Goal: Complete application form

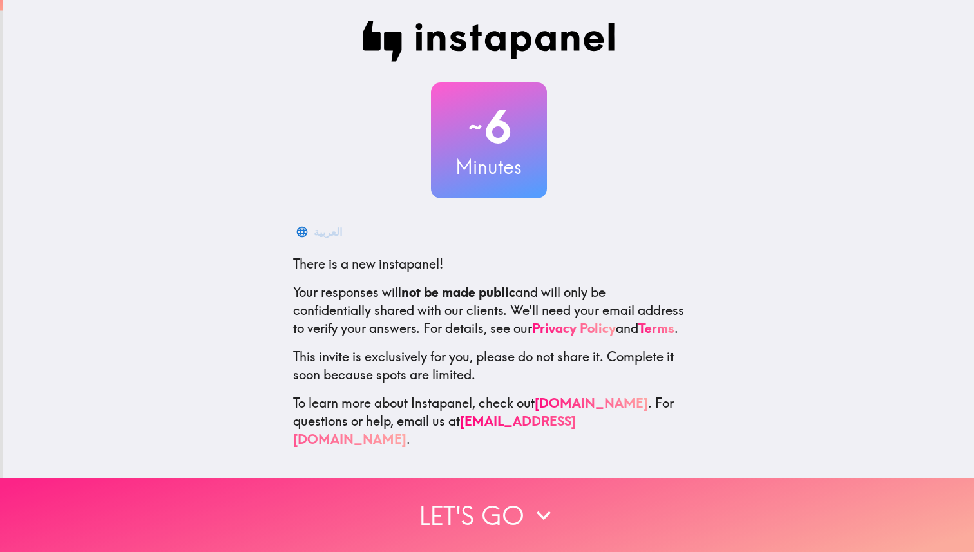
click at [509, 511] on button "Let's go" at bounding box center [487, 515] width 974 height 74
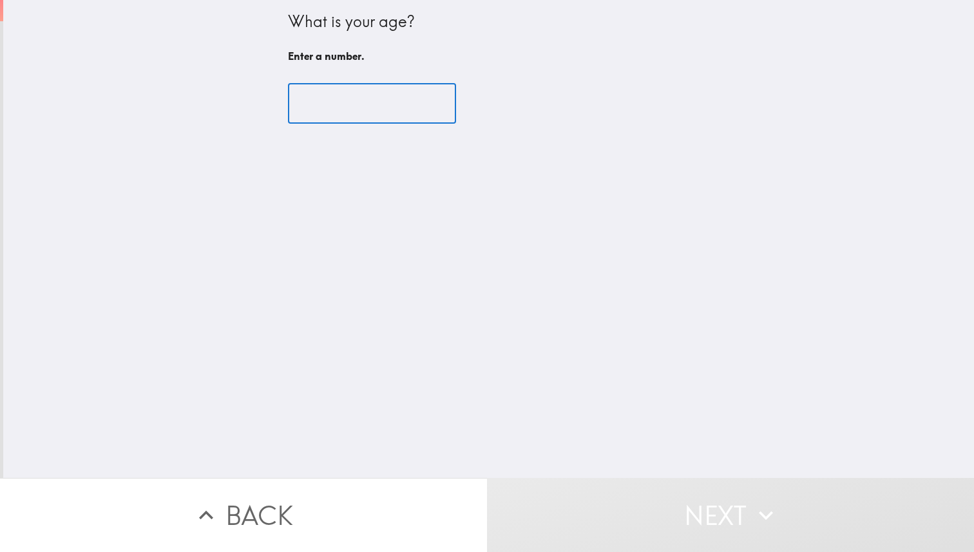
click at [340, 104] on input "number" at bounding box center [372, 104] width 168 height 40
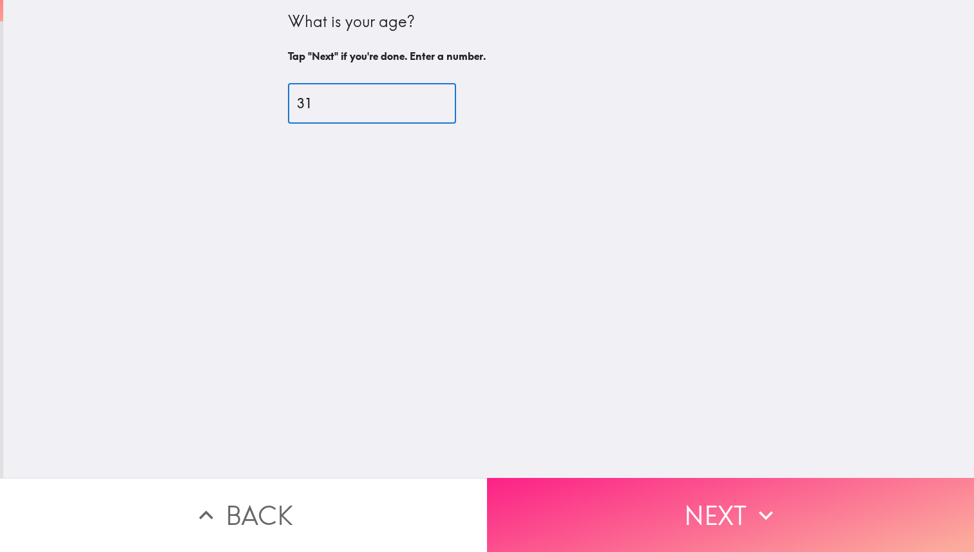
type input "31"
click at [684, 497] on button "Next" at bounding box center [730, 515] width 487 height 74
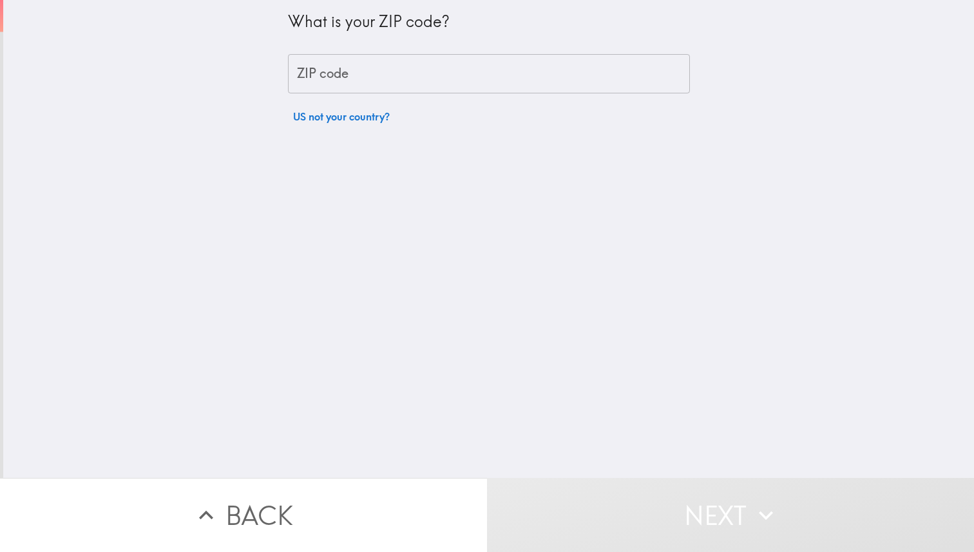
click at [385, 68] on input "ZIP code" at bounding box center [489, 74] width 402 height 40
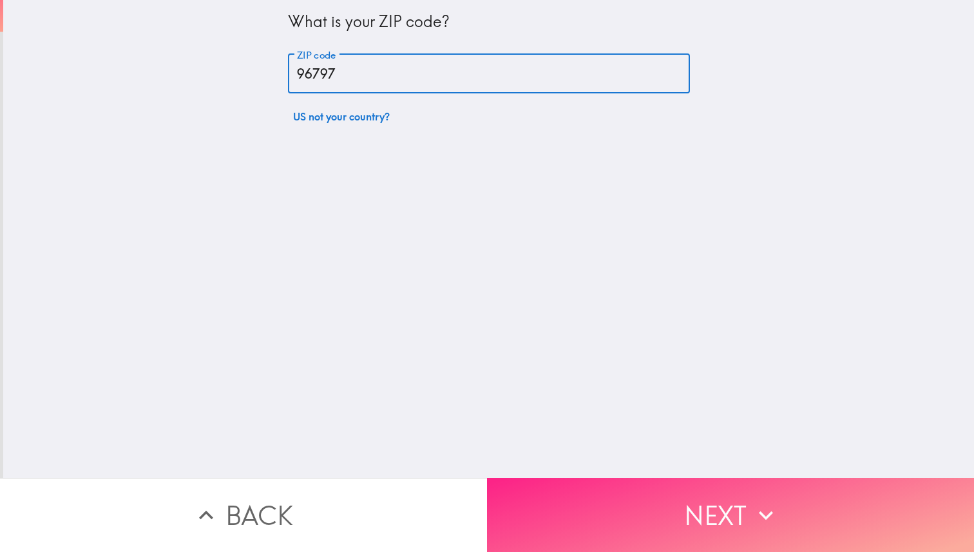
type input "96797"
click at [715, 501] on button "Next" at bounding box center [730, 515] width 487 height 74
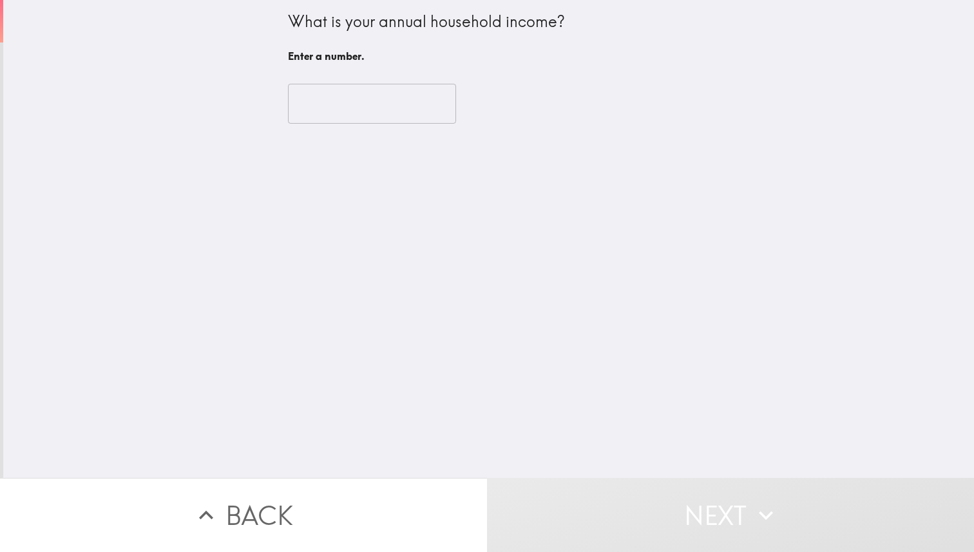
click at [394, 108] on input "number" at bounding box center [372, 104] width 168 height 40
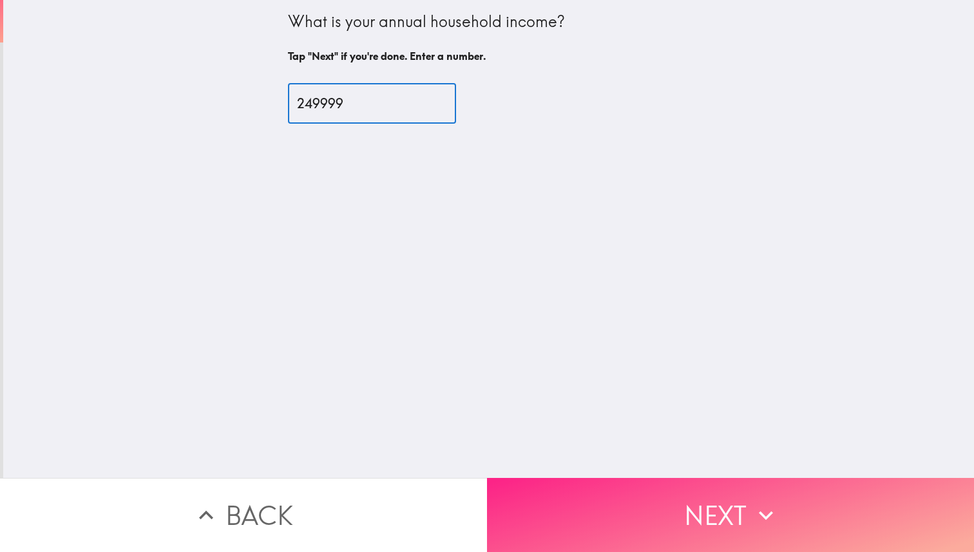
type input "249999"
click at [651, 504] on button "Next" at bounding box center [730, 515] width 487 height 74
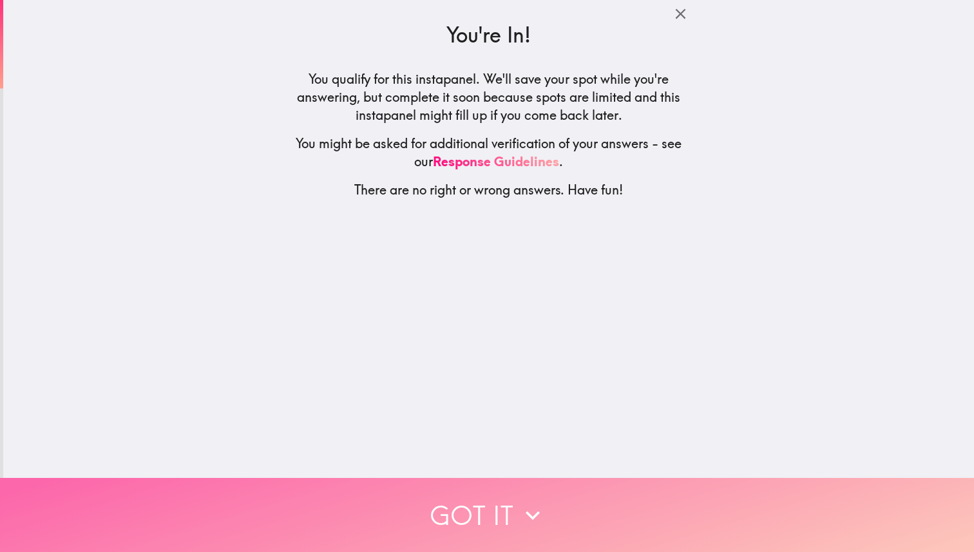
click at [467, 518] on button "Got it" at bounding box center [487, 515] width 974 height 74
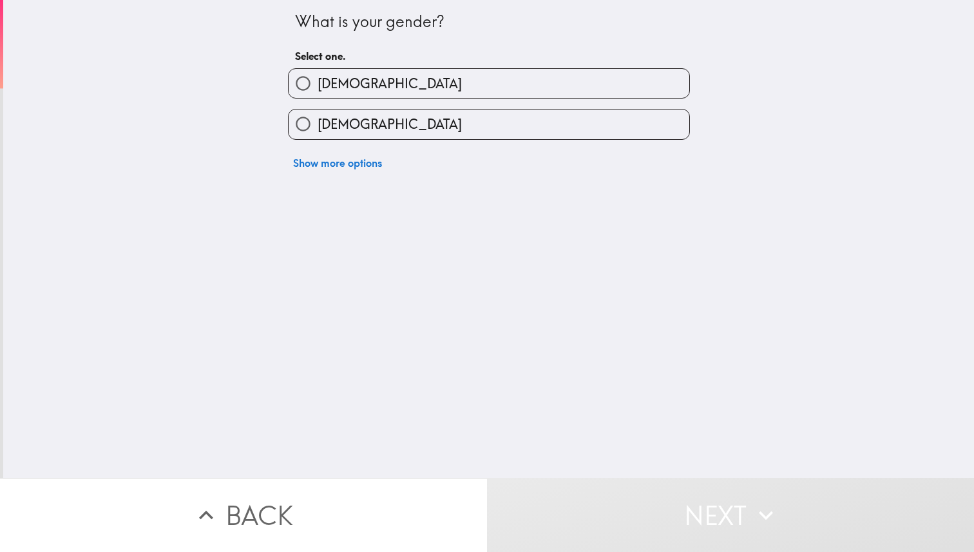
click at [505, 84] on label "[DEMOGRAPHIC_DATA]" at bounding box center [489, 83] width 401 height 29
click at [318, 84] on input "[DEMOGRAPHIC_DATA]" at bounding box center [303, 83] width 29 height 29
radio input "true"
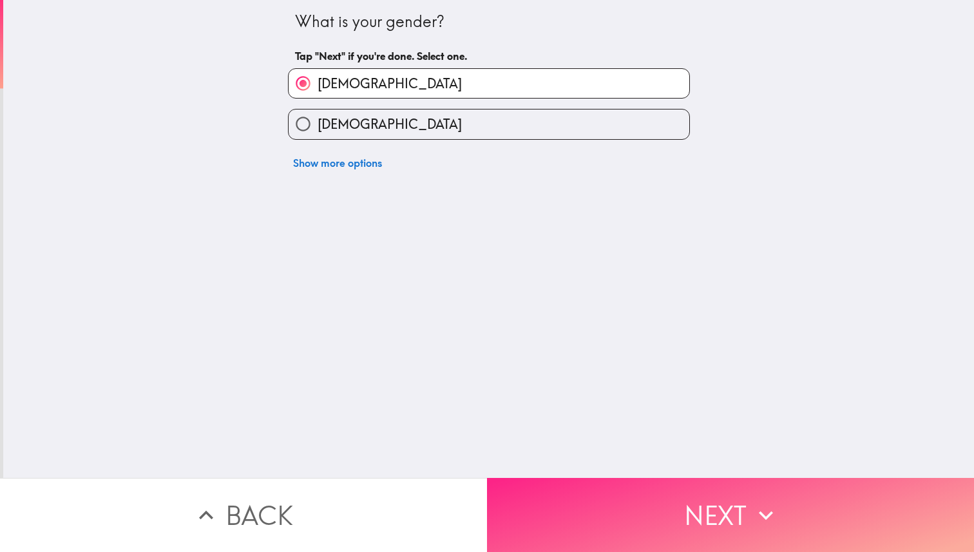
click at [603, 510] on button "Next" at bounding box center [730, 515] width 487 height 74
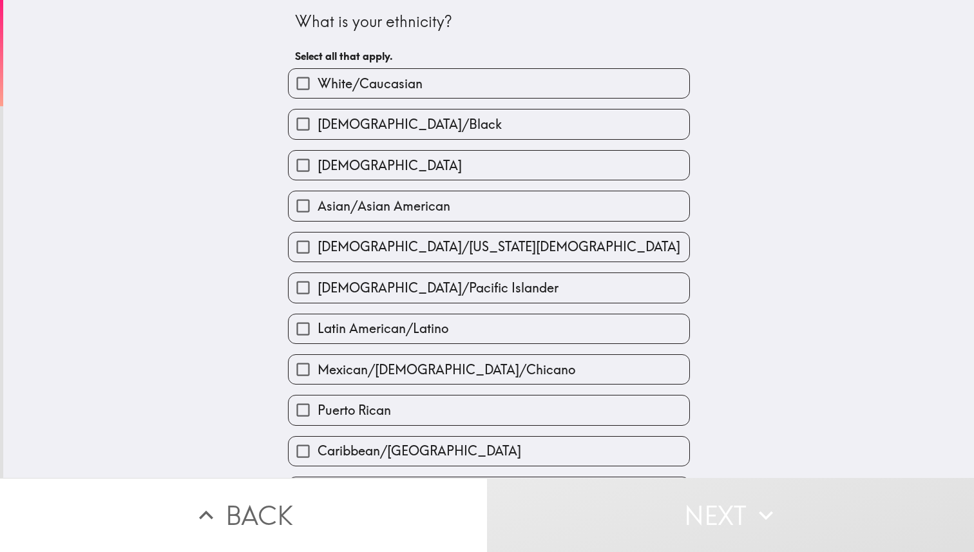
click at [426, 204] on span "Asian/Asian American" at bounding box center [384, 206] width 133 height 18
click at [318, 204] on input "Asian/Asian American" at bounding box center [303, 205] width 29 height 29
checkbox input "true"
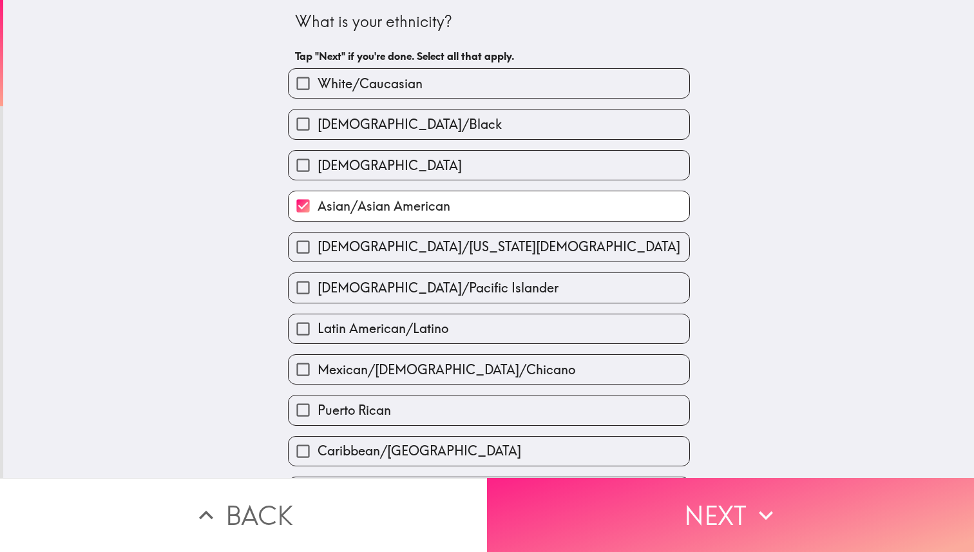
click at [575, 487] on button "Next" at bounding box center [730, 515] width 487 height 74
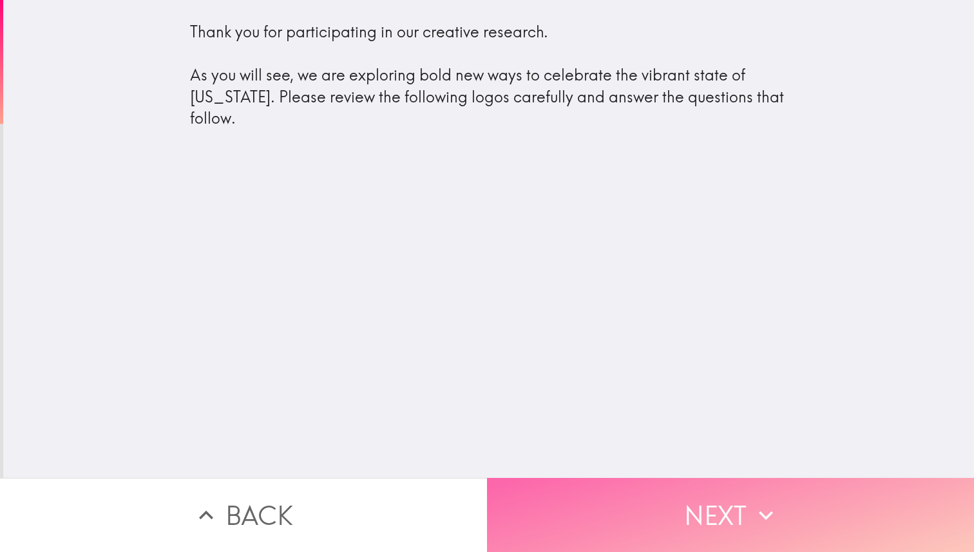
click at [677, 498] on button "Next" at bounding box center [730, 515] width 487 height 74
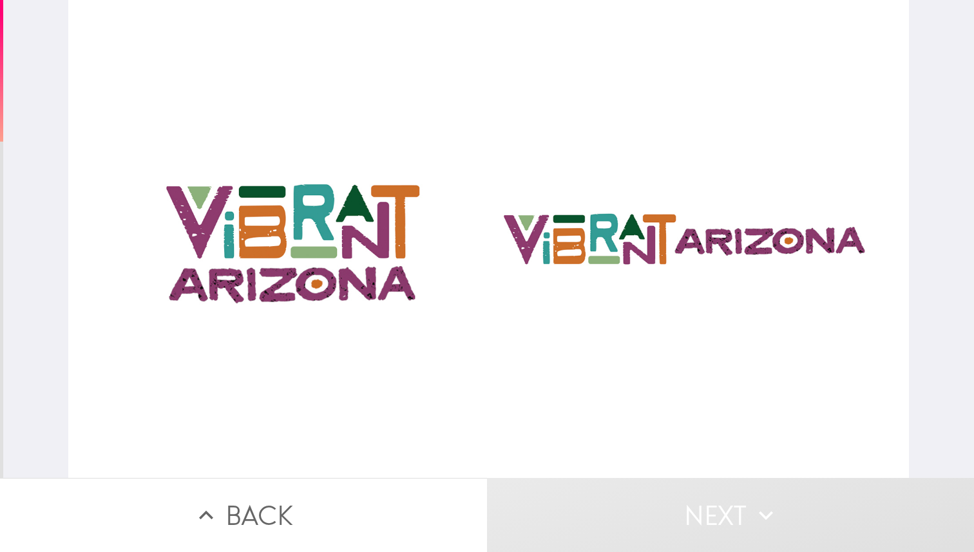
click at [708, 540] on button "Next" at bounding box center [730, 515] width 487 height 74
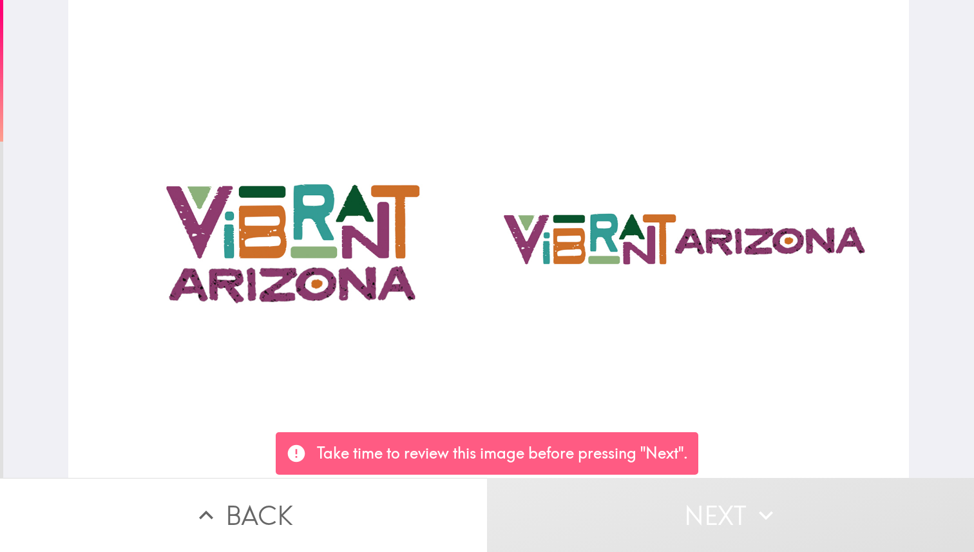
click at [730, 527] on button "Next" at bounding box center [730, 515] width 487 height 74
click at [623, 175] on div at bounding box center [488, 239] width 841 height 478
click at [350, 275] on div at bounding box center [488, 239] width 841 height 478
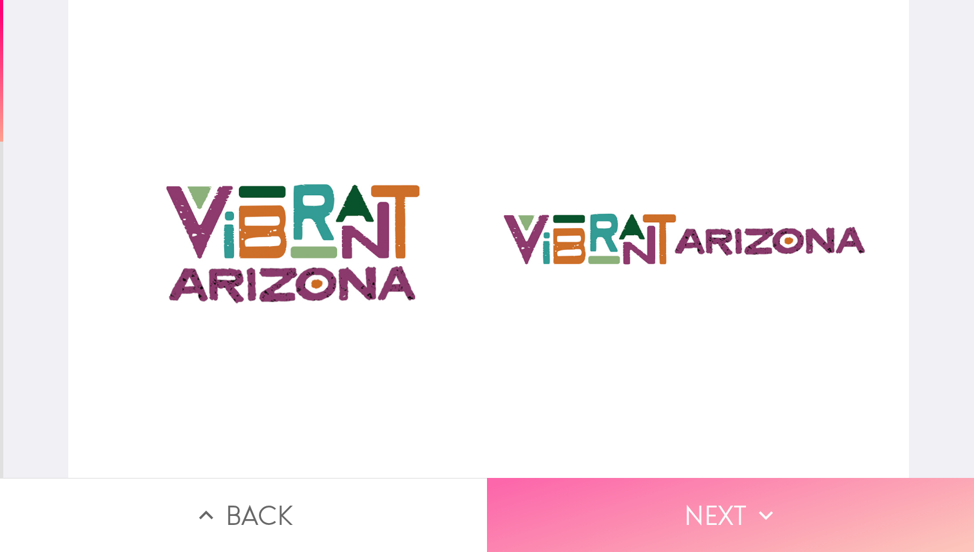
click at [675, 498] on button "Next" at bounding box center [730, 515] width 487 height 74
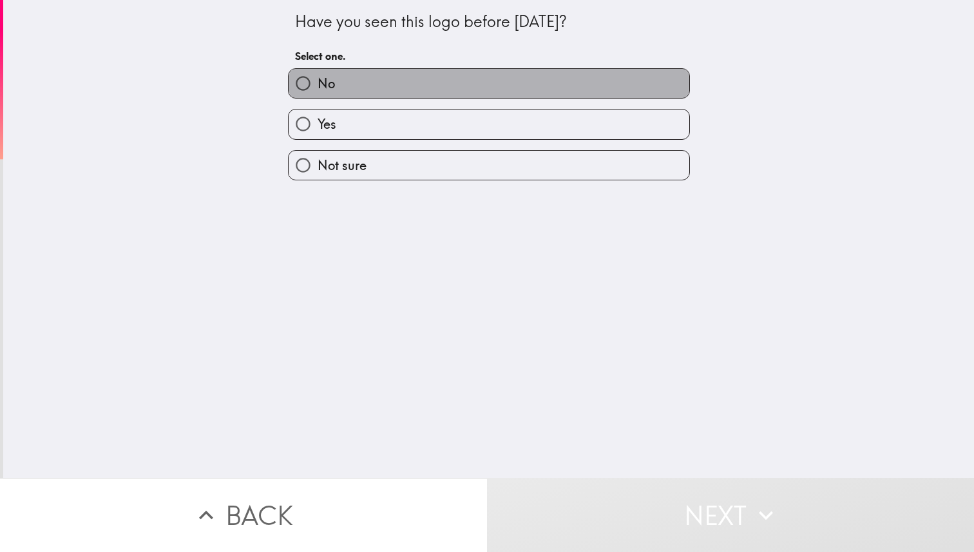
click at [457, 83] on label "No" at bounding box center [489, 83] width 401 height 29
click at [318, 83] on input "No" at bounding box center [303, 83] width 29 height 29
radio input "true"
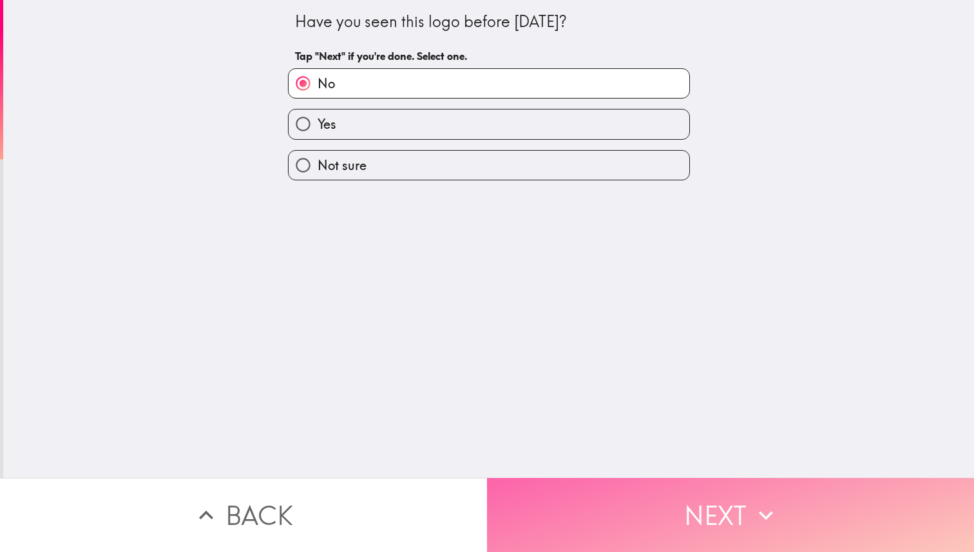
click at [619, 518] on button "Next" at bounding box center [730, 515] width 487 height 74
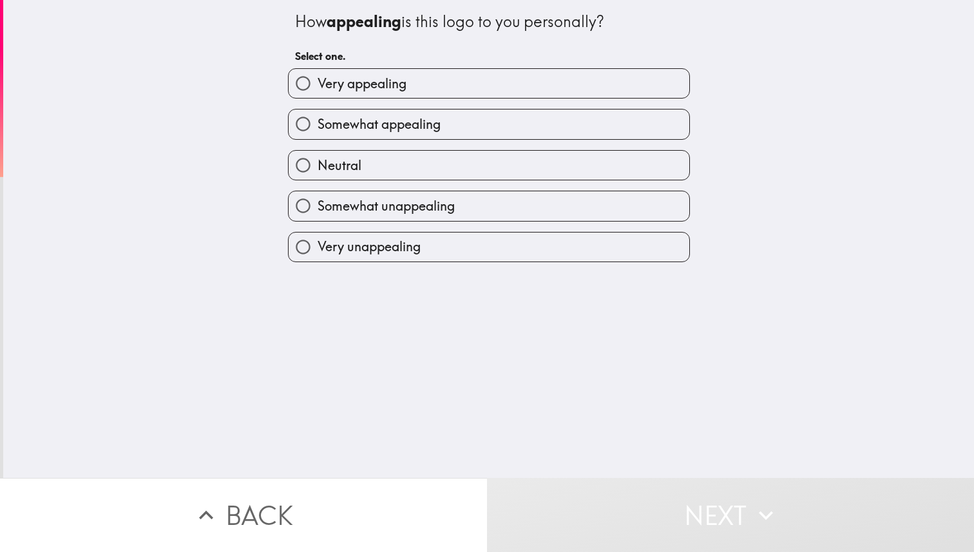
click at [450, 124] on label "Somewhat appealing" at bounding box center [489, 124] width 401 height 29
click at [318, 124] on input "Somewhat appealing" at bounding box center [303, 124] width 29 height 29
radio input "true"
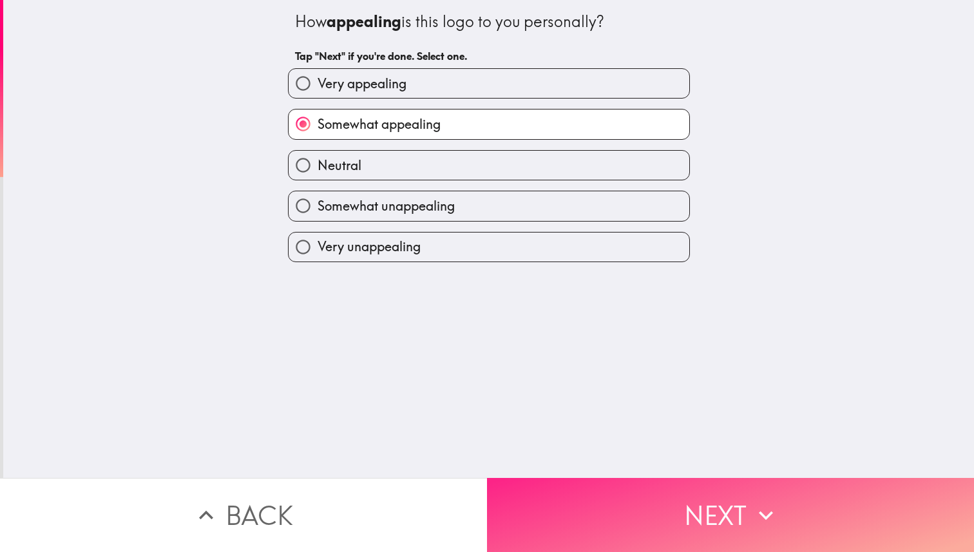
click at [650, 532] on button "Next" at bounding box center [730, 515] width 487 height 74
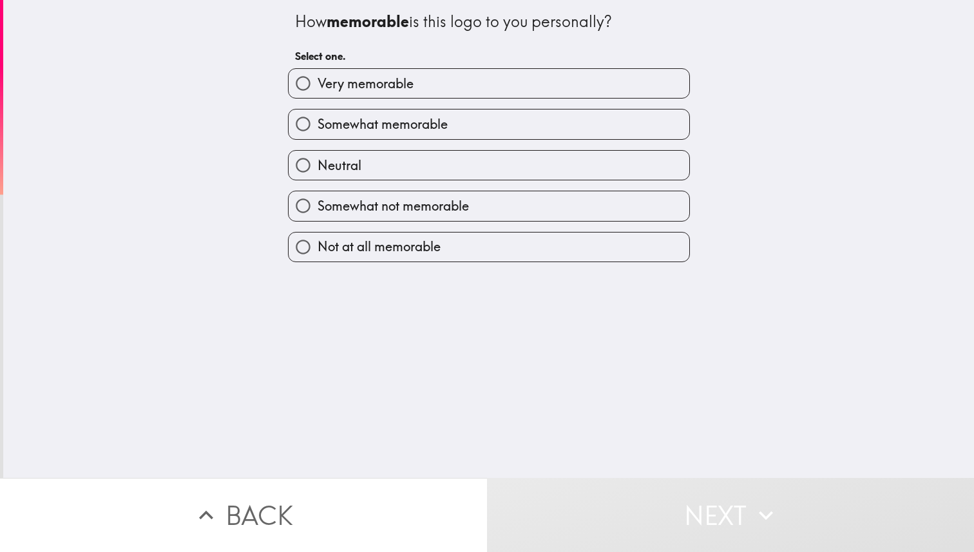
click at [480, 121] on label "Somewhat memorable" at bounding box center [489, 124] width 401 height 29
click at [318, 121] on input "Somewhat memorable" at bounding box center [303, 124] width 29 height 29
radio input "true"
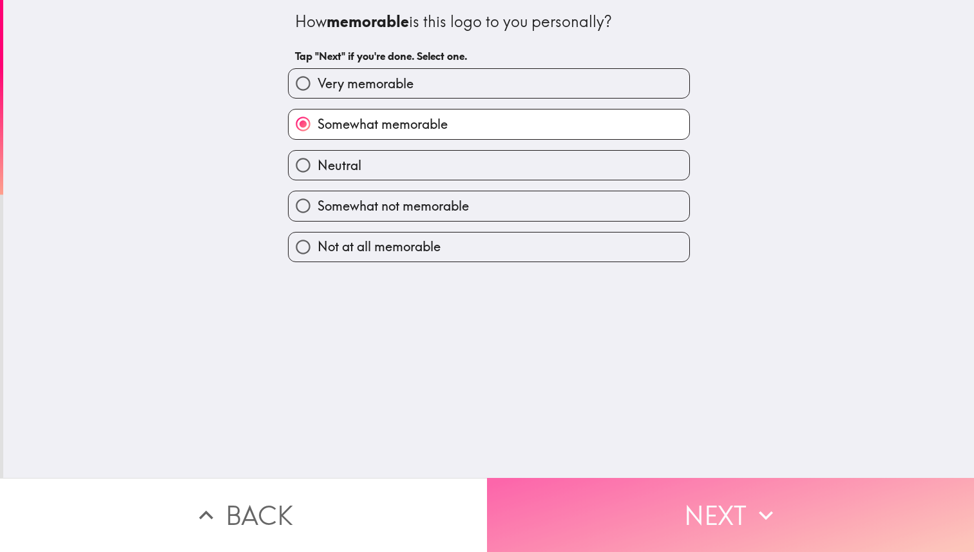
click at [617, 516] on button "Next" at bounding box center [730, 515] width 487 height 74
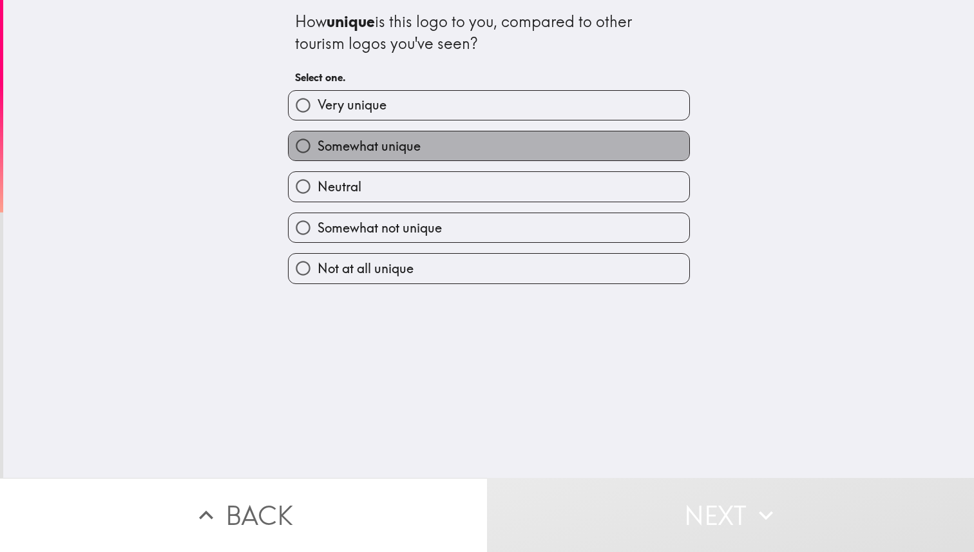
click at [426, 143] on label "Somewhat unique" at bounding box center [489, 145] width 401 height 29
click at [318, 143] on input "Somewhat unique" at bounding box center [303, 145] width 29 height 29
radio input "true"
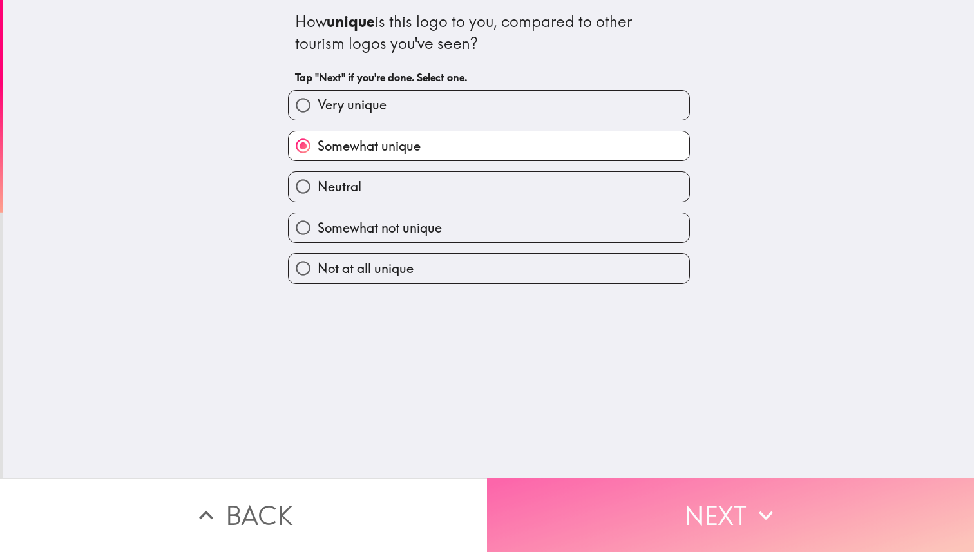
click at [541, 479] on button "Next" at bounding box center [730, 515] width 487 height 74
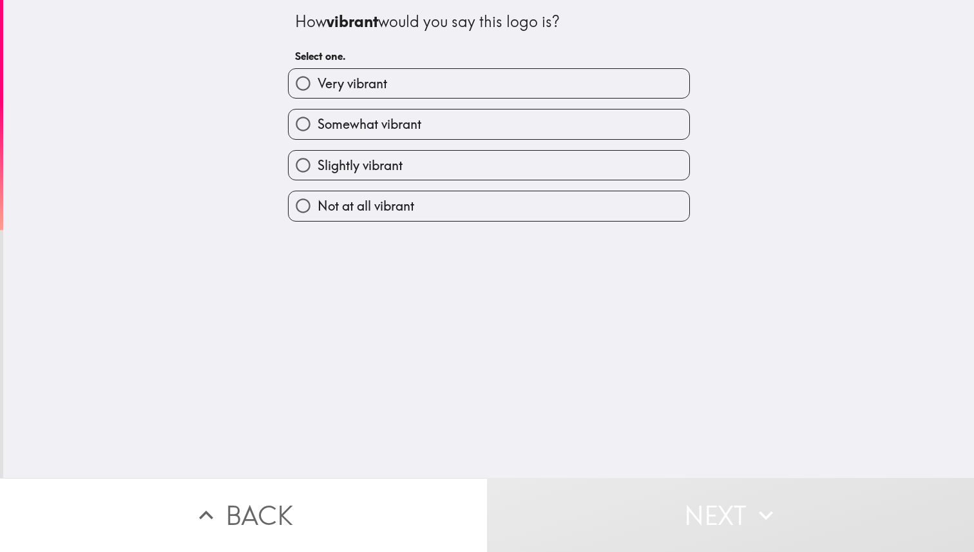
click at [417, 121] on span "Somewhat vibrant" at bounding box center [370, 124] width 104 height 18
click at [318, 121] on input "Somewhat vibrant" at bounding box center [303, 124] width 29 height 29
radio input "true"
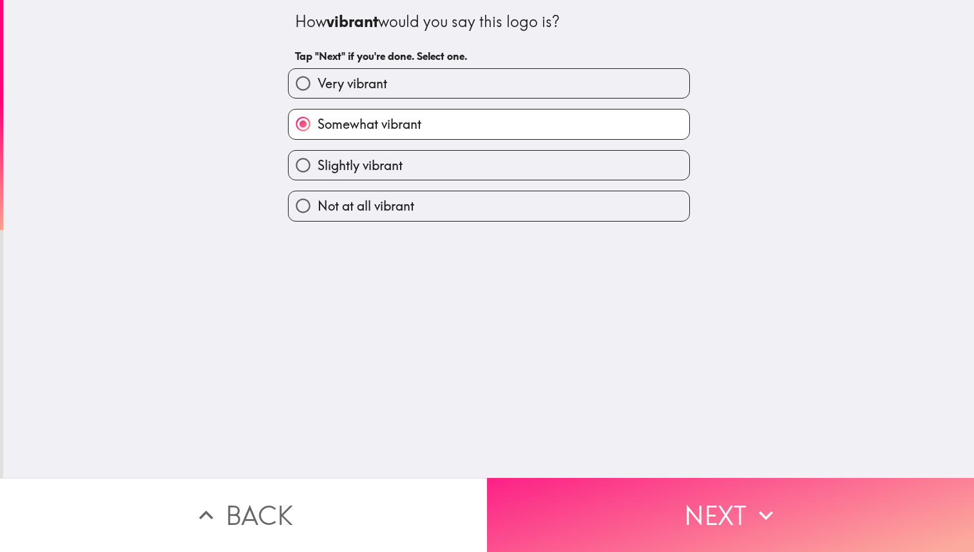
click at [596, 527] on button "Next" at bounding box center [730, 515] width 487 height 74
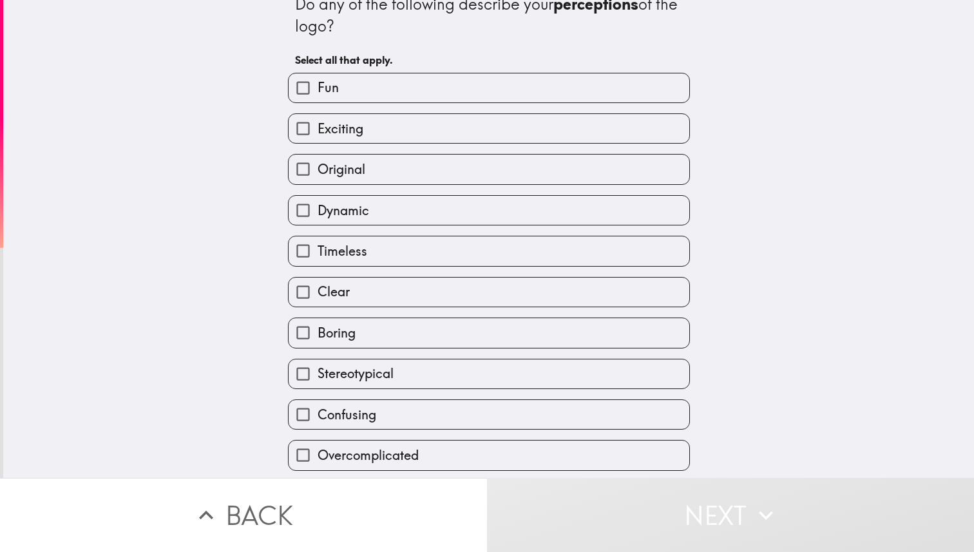
scroll to position [13, 0]
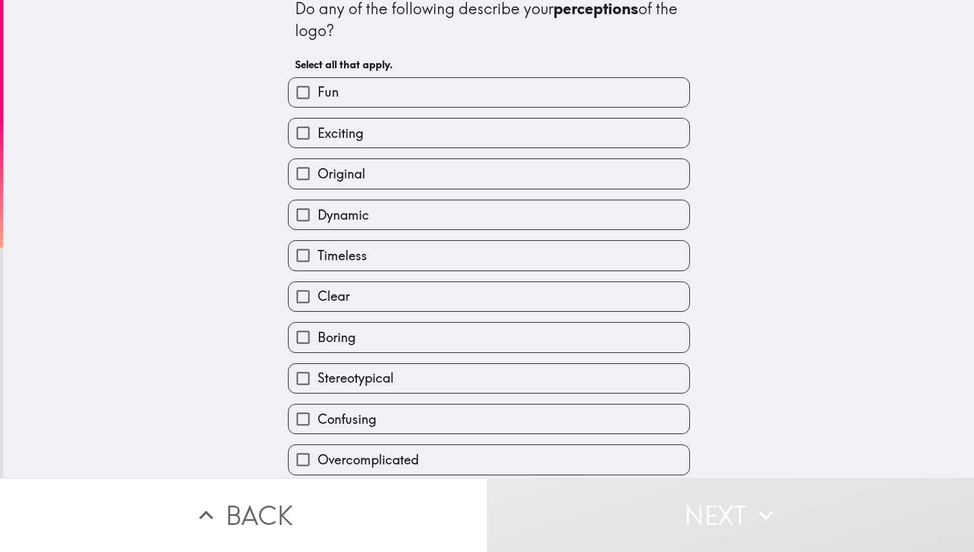
click at [410, 133] on label "Exciting" at bounding box center [489, 133] width 401 height 29
click at [318, 133] on input "Exciting" at bounding box center [303, 133] width 29 height 29
checkbox input "true"
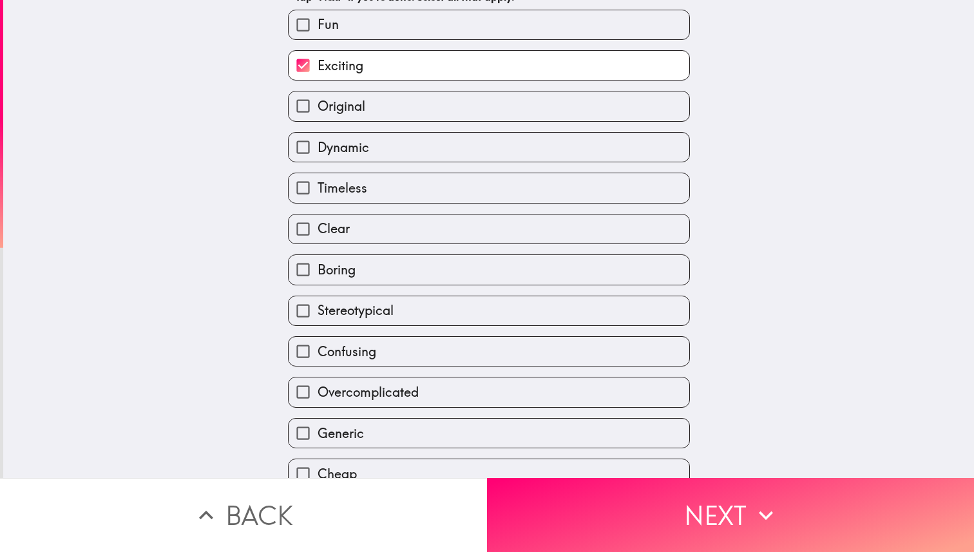
scroll to position [111, 0]
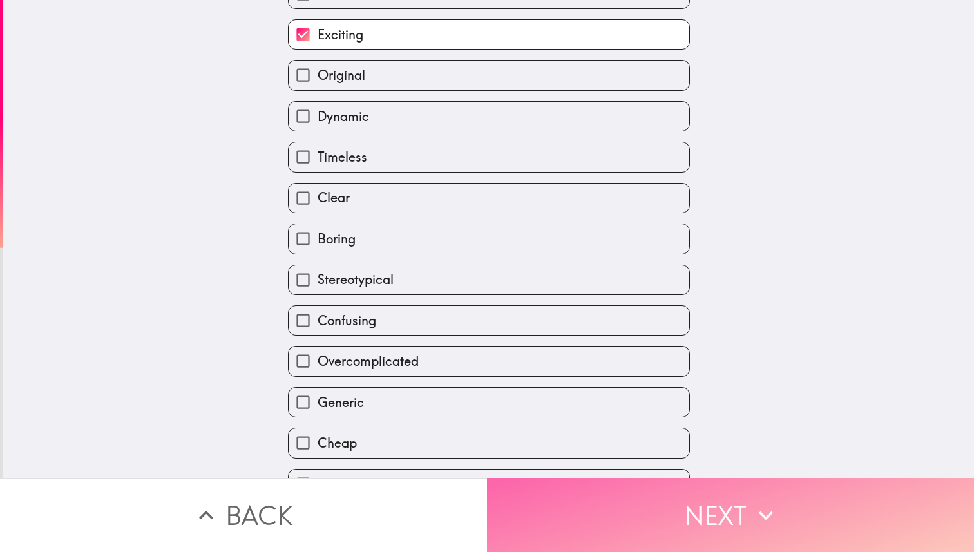
click at [596, 501] on button "Next" at bounding box center [730, 515] width 487 height 74
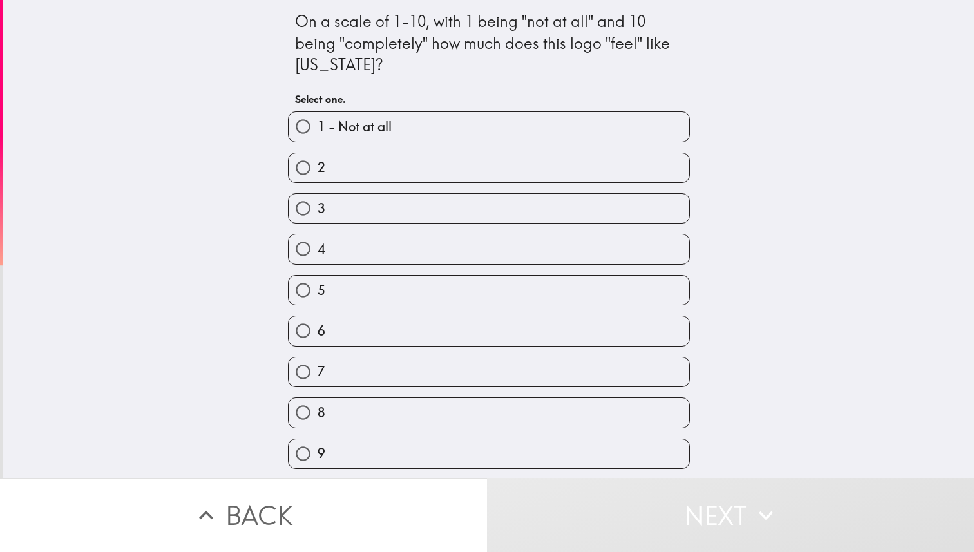
click at [426, 387] on label "7" at bounding box center [489, 372] width 401 height 29
click at [318, 387] on input "7" at bounding box center [303, 372] width 29 height 29
radio input "true"
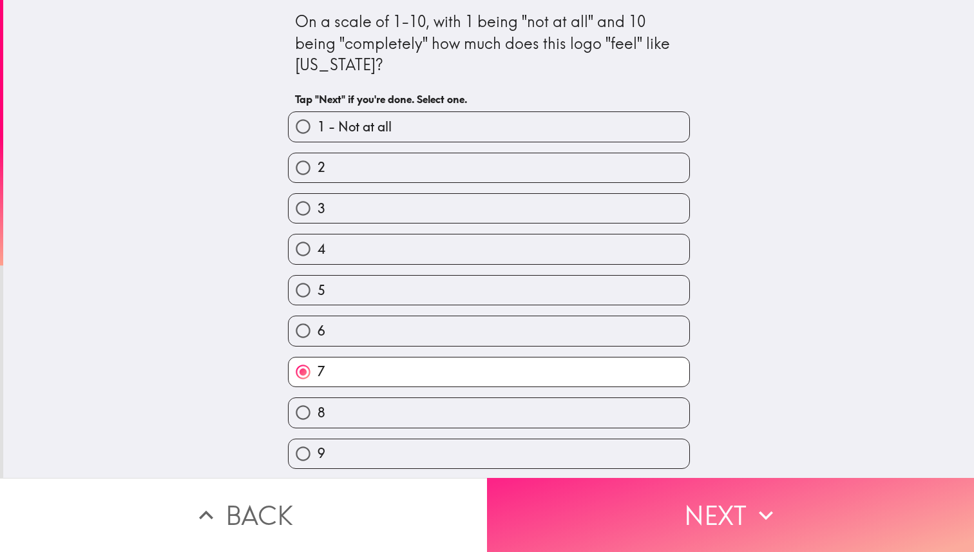
click at [517, 510] on button "Next" at bounding box center [730, 515] width 487 height 74
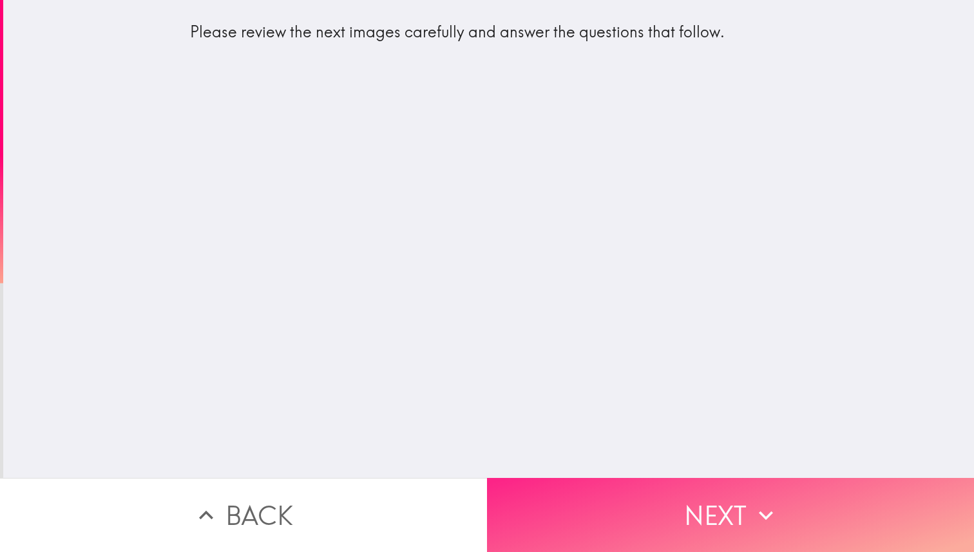
click at [669, 549] on button "Next" at bounding box center [730, 515] width 487 height 74
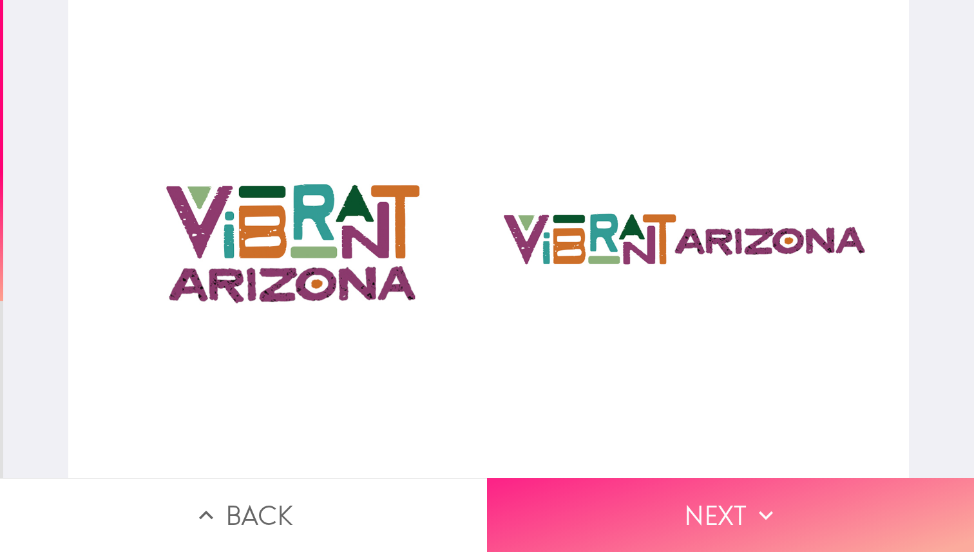
click at [667, 483] on button "Next" at bounding box center [730, 515] width 487 height 74
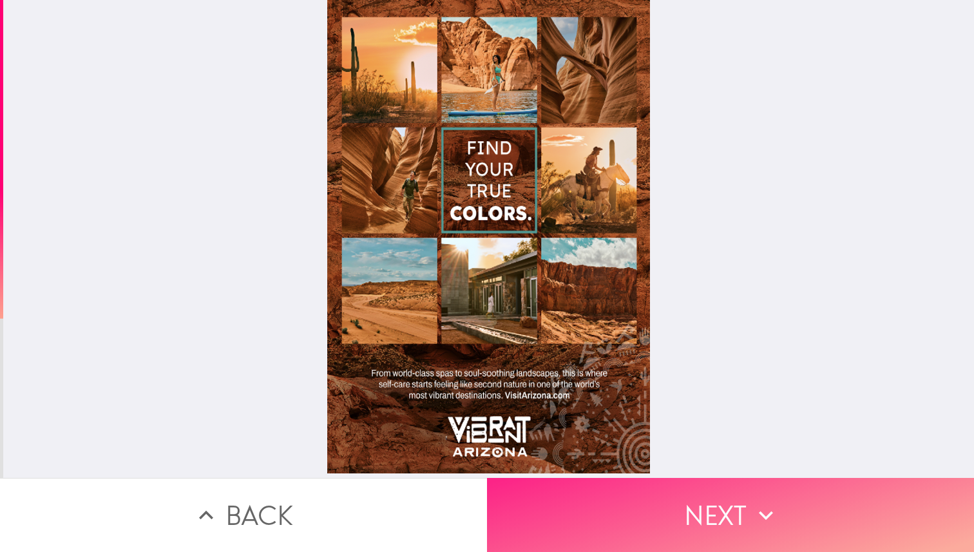
click at [729, 519] on button "Next" at bounding box center [730, 515] width 487 height 74
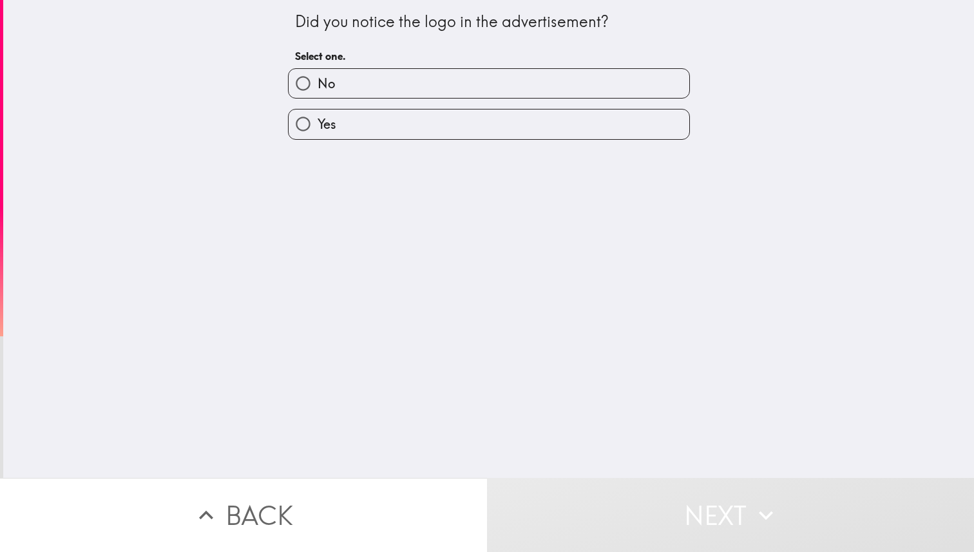
click at [510, 120] on label "Yes" at bounding box center [489, 124] width 401 height 29
click at [318, 120] on input "Yes" at bounding box center [303, 124] width 29 height 29
radio input "true"
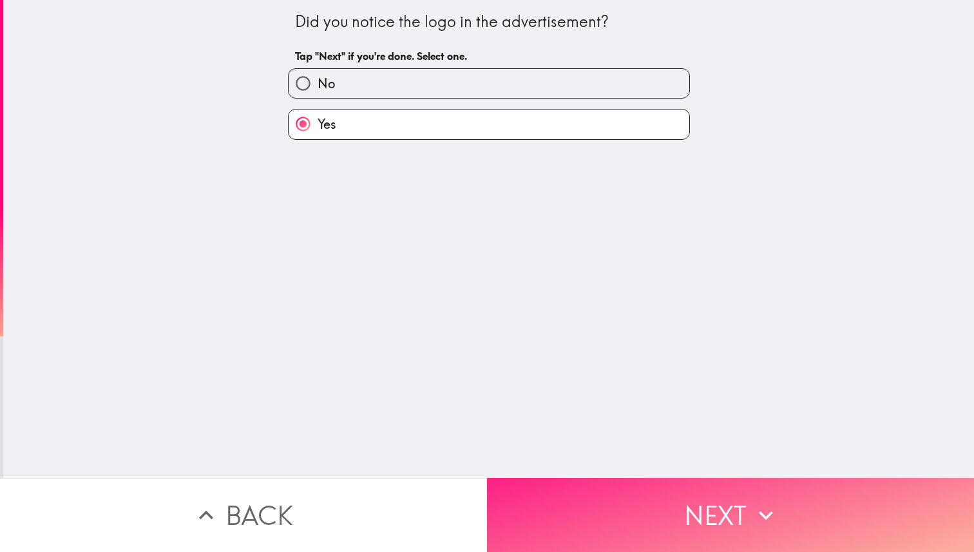
click at [636, 482] on button "Next" at bounding box center [730, 515] width 487 height 74
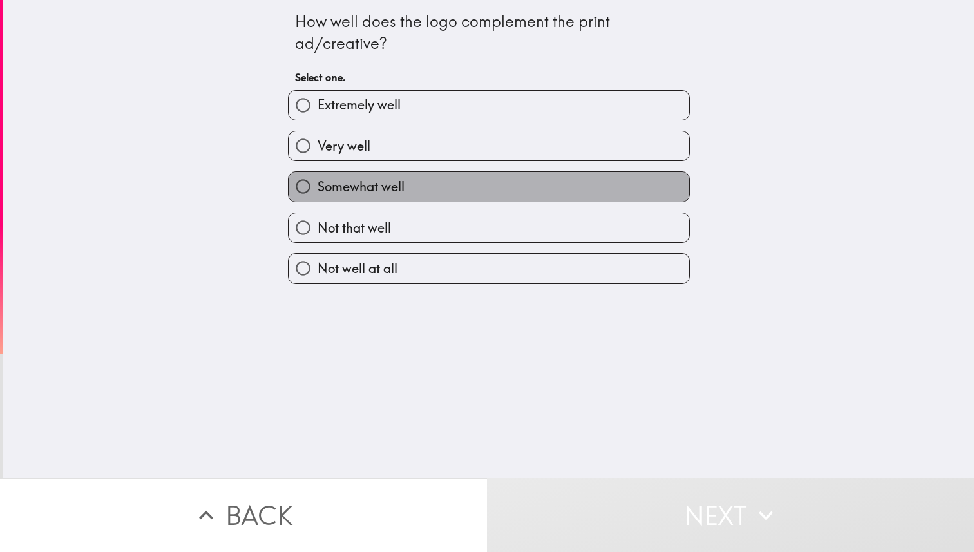
click at [530, 182] on label "Somewhat well" at bounding box center [489, 186] width 401 height 29
click at [318, 182] on input "Somewhat well" at bounding box center [303, 186] width 29 height 29
radio input "true"
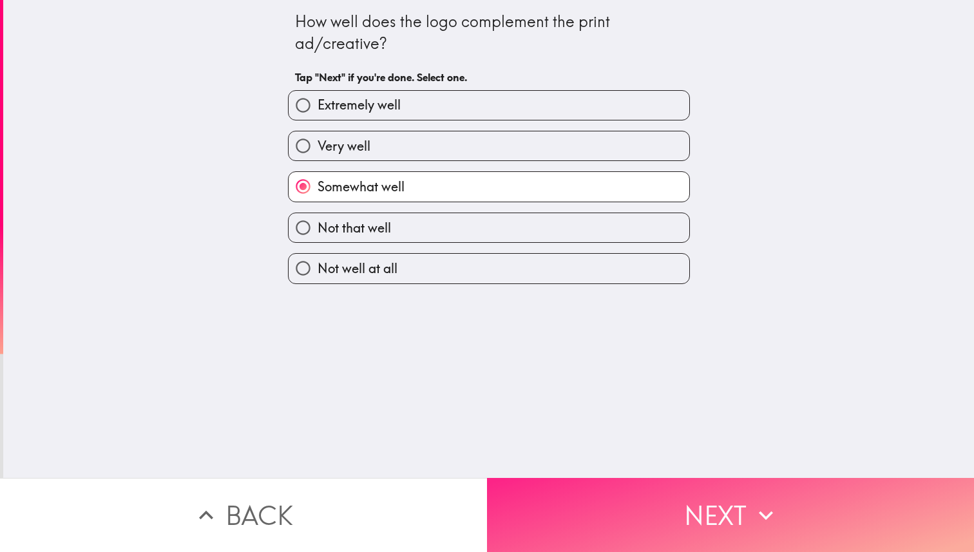
click at [633, 543] on button "Next" at bounding box center [730, 515] width 487 height 74
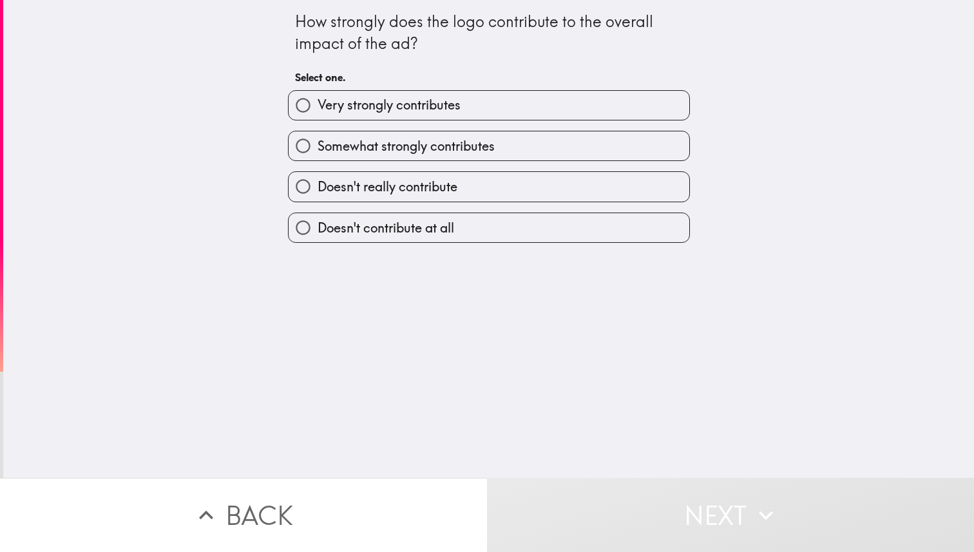
click at [467, 162] on div "Doesn't really contribute" at bounding box center [484, 181] width 412 height 41
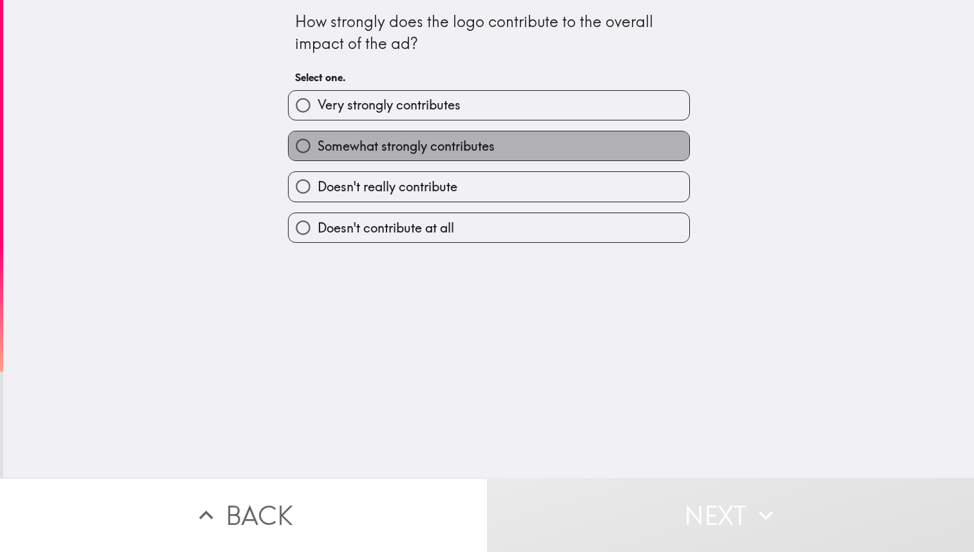
click at [477, 156] on label "Somewhat strongly contributes" at bounding box center [489, 145] width 401 height 29
click at [318, 156] on input "Somewhat strongly contributes" at bounding box center [303, 145] width 29 height 29
radio input "true"
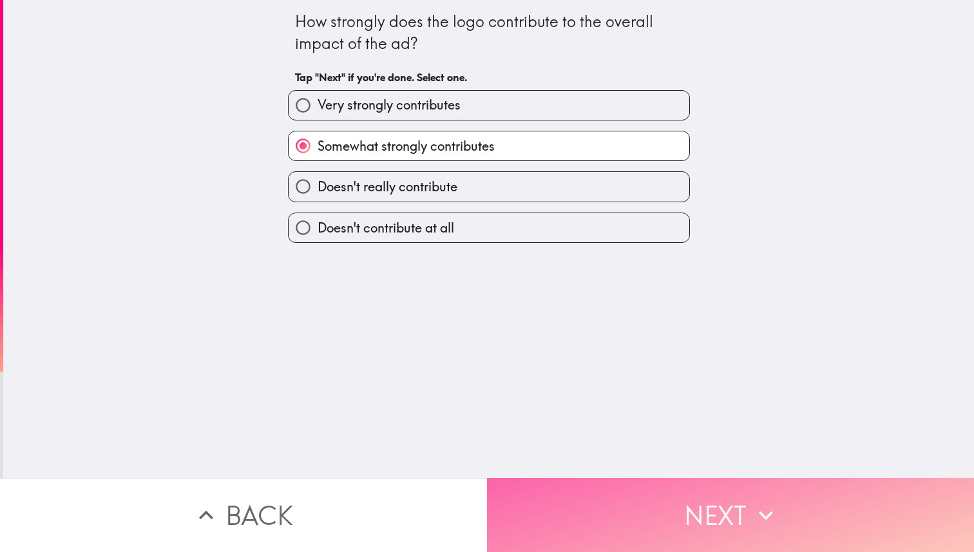
click at [622, 499] on button "Next" at bounding box center [730, 515] width 487 height 74
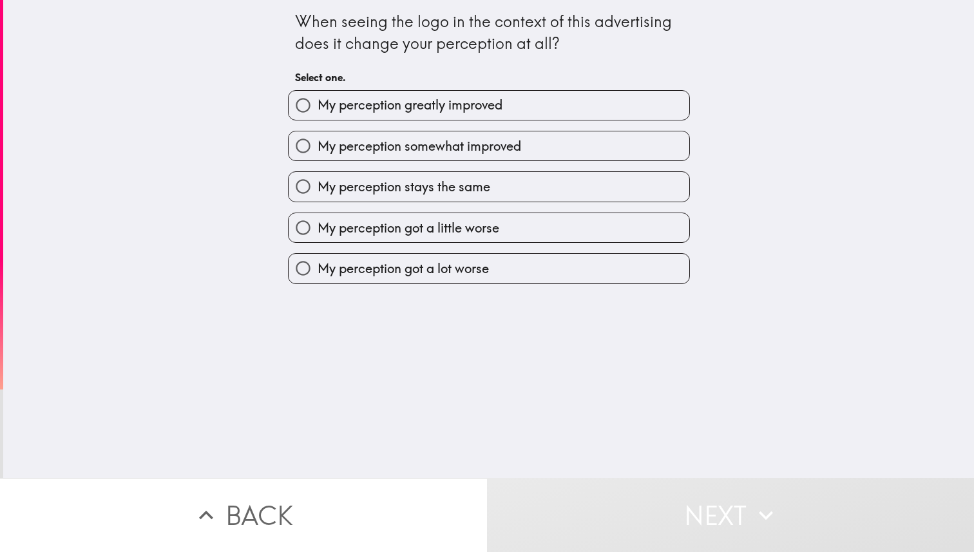
click at [514, 189] on label "My perception stays the same" at bounding box center [489, 186] width 401 height 29
click at [318, 189] on input "My perception stays the same" at bounding box center [303, 186] width 29 height 29
radio input "true"
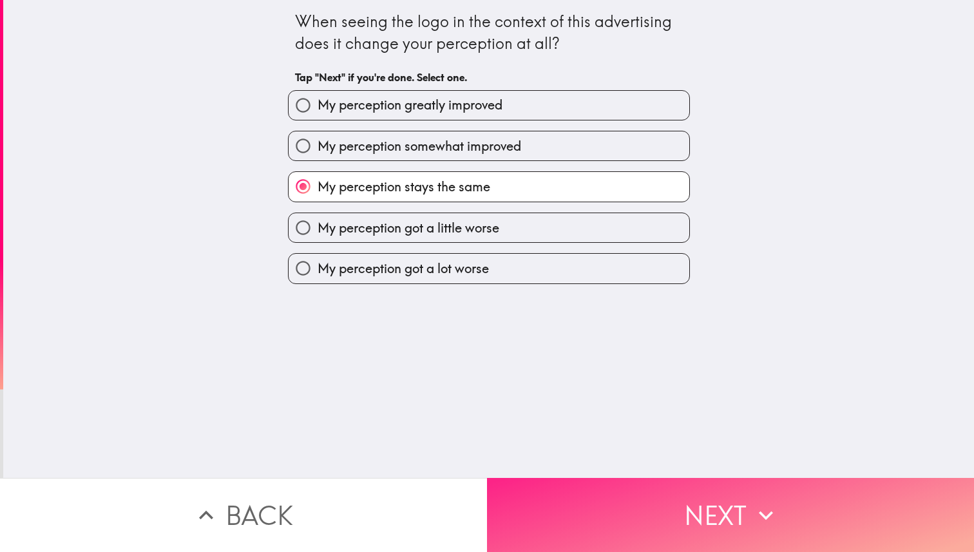
click at [697, 526] on button "Next" at bounding box center [730, 515] width 487 height 74
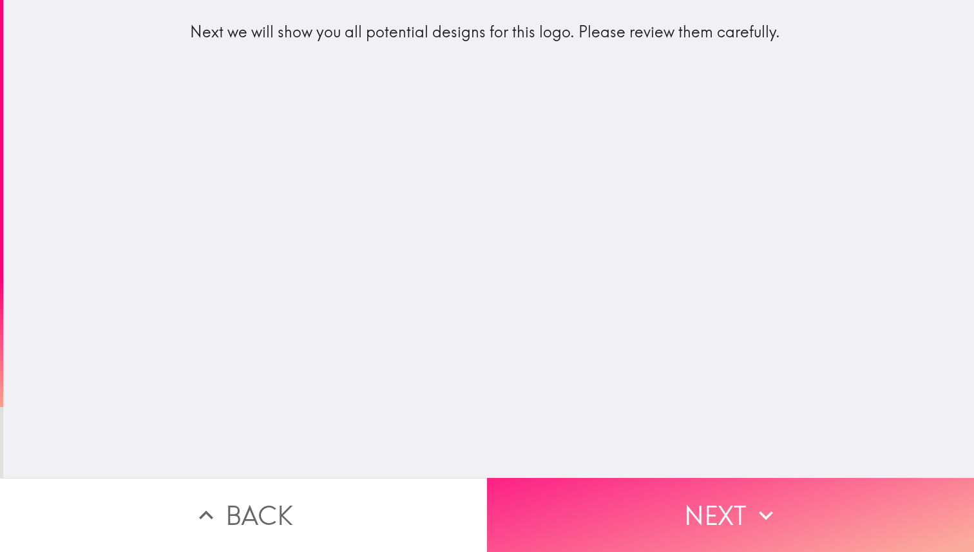
click at [682, 552] on button "Next" at bounding box center [730, 515] width 487 height 74
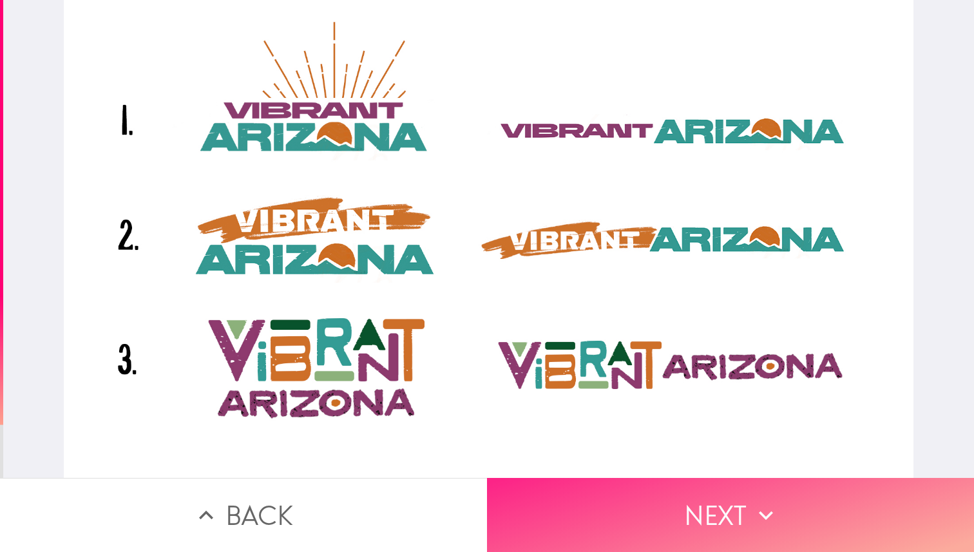
click at [742, 532] on button "Next" at bounding box center [730, 515] width 487 height 74
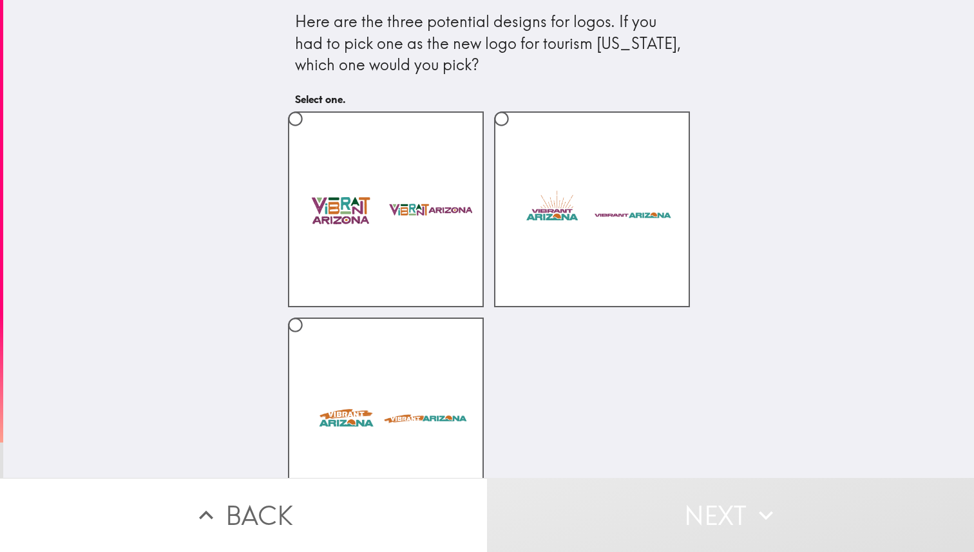
scroll to position [17, 0]
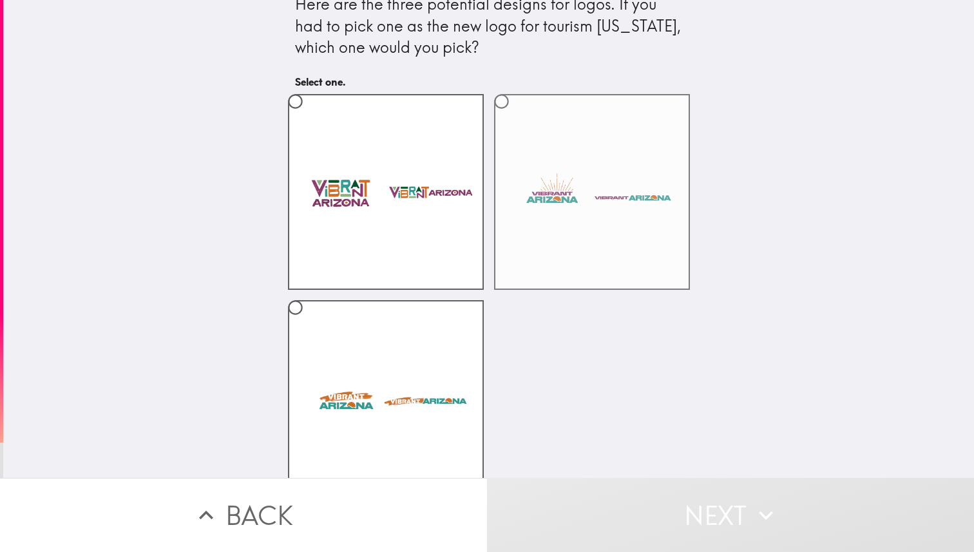
click at [615, 230] on label at bounding box center [592, 192] width 196 height 196
click at [516, 116] on input "radio" at bounding box center [501, 101] width 29 height 29
radio input "true"
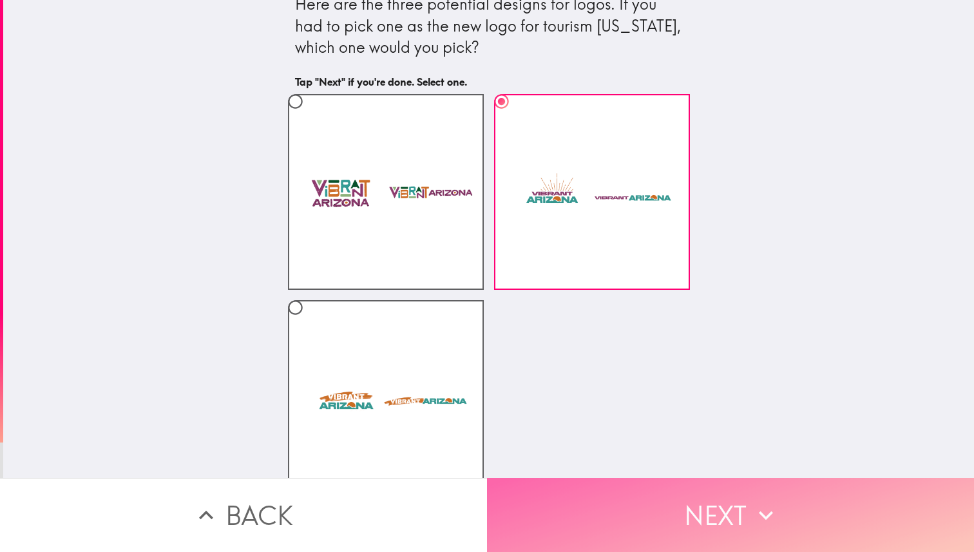
click at [634, 508] on button "Next" at bounding box center [730, 515] width 487 height 74
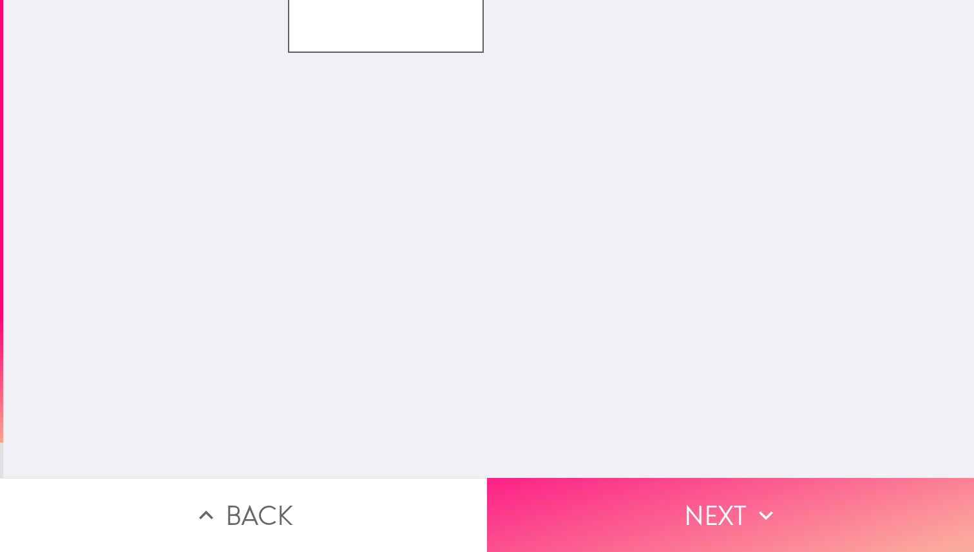
scroll to position [0, 0]
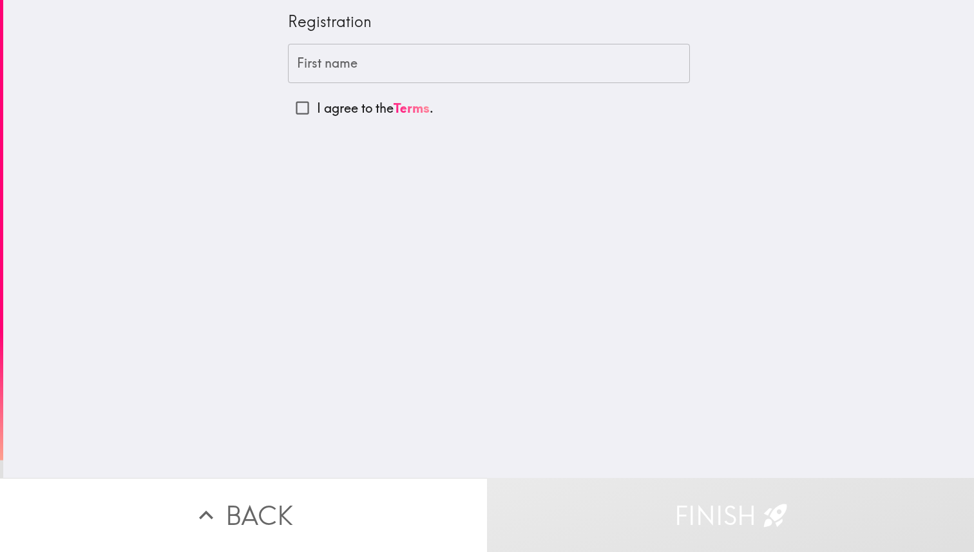
click at [424, 72] on input "First name" at bounding box center [489, 64] width 402 height 40
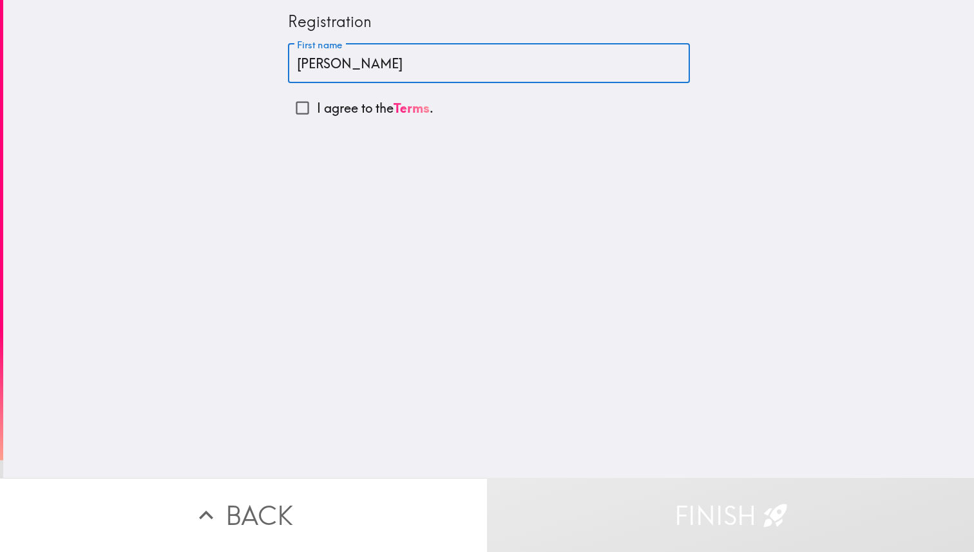
type input "[PERSON_NAME]"
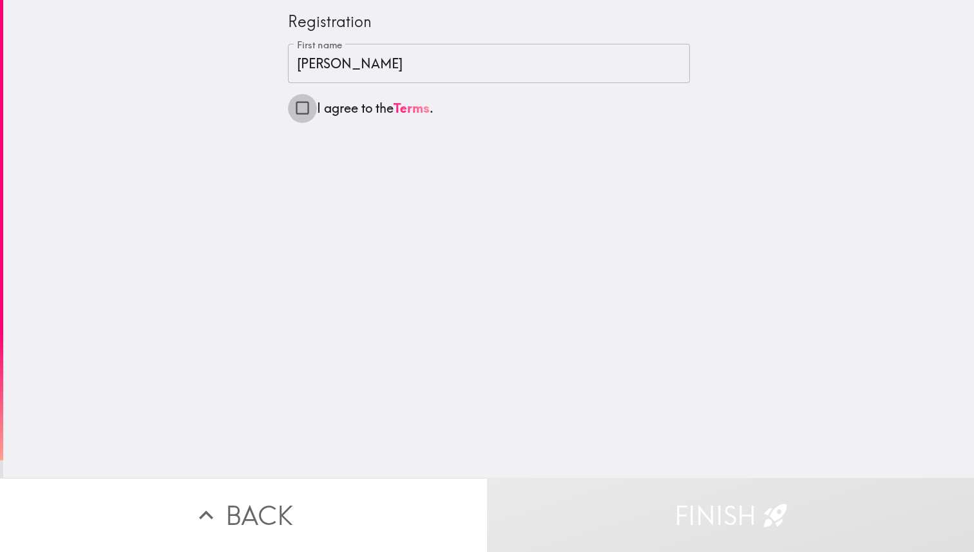
click at [305, 115] on input "I agree to the Terms ." at bounding box center [302, 107] width 29 height 29
checkbox input "true"
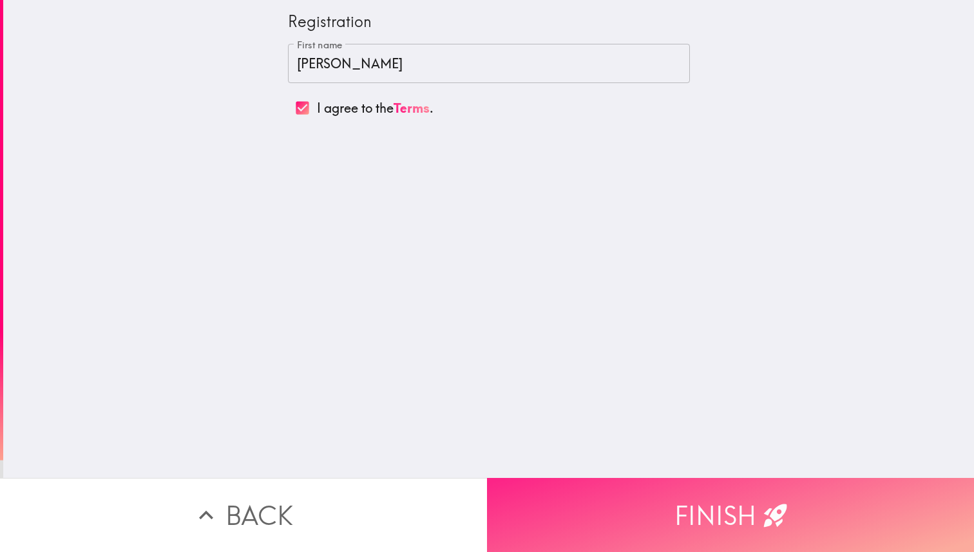
click at [665, 515] on button "Finish" at bounding box center [730, 515] width 487 height 74
